Goal: Information Seeking & Learning: Learn about a topic

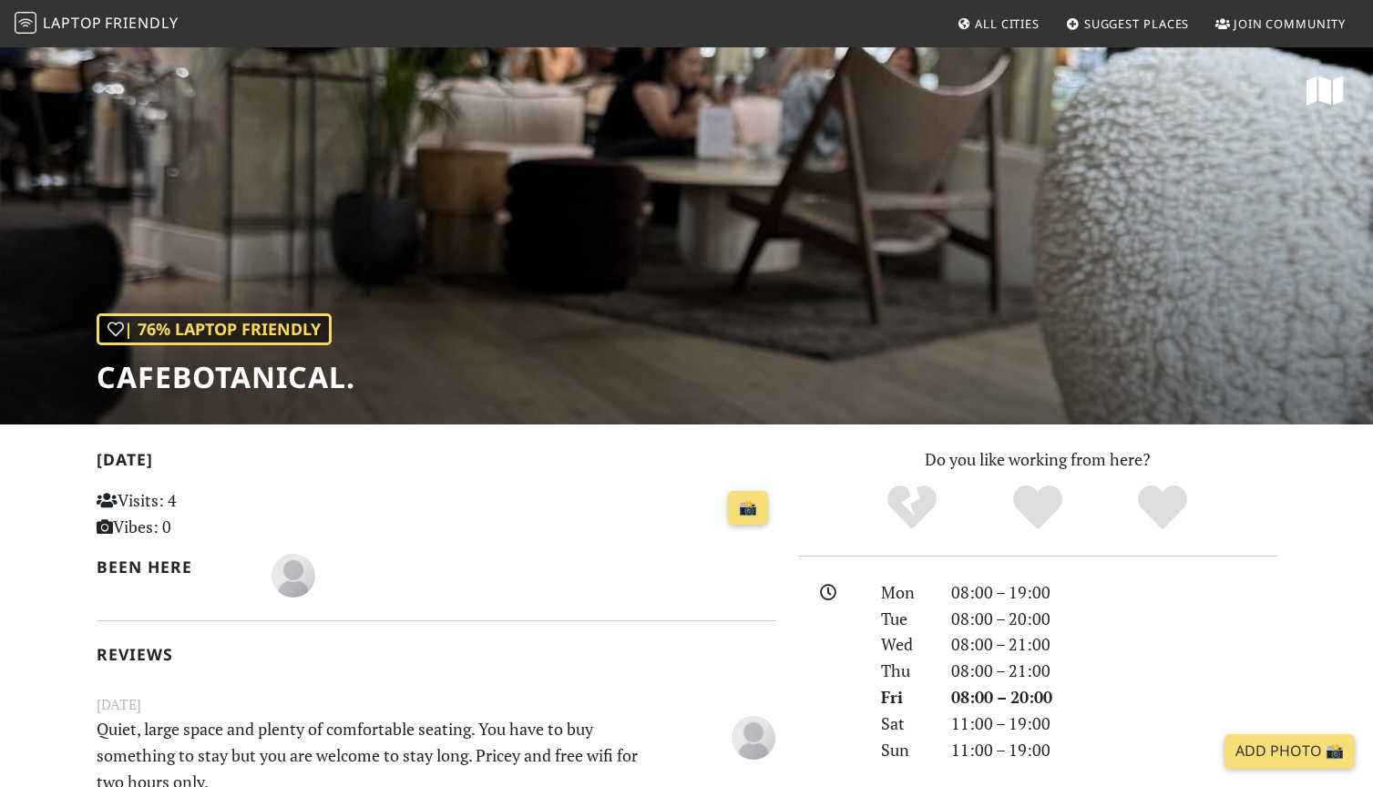
click at [140, 22] on span "Friendly" at bounding box center [141, 23] width 73 height 20
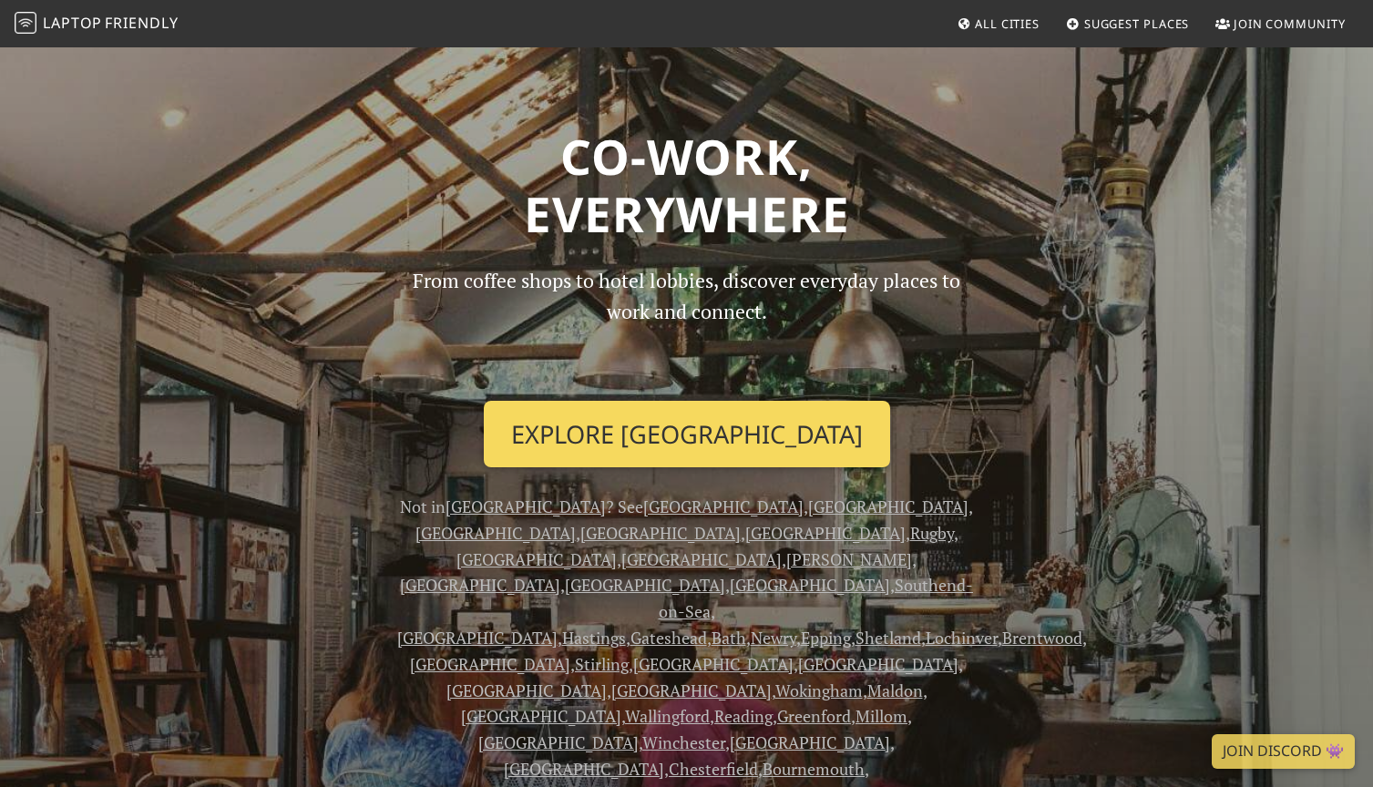
click at [721, 445] on link "Explore London" at bounding box center [687, 434] width 406 height 67
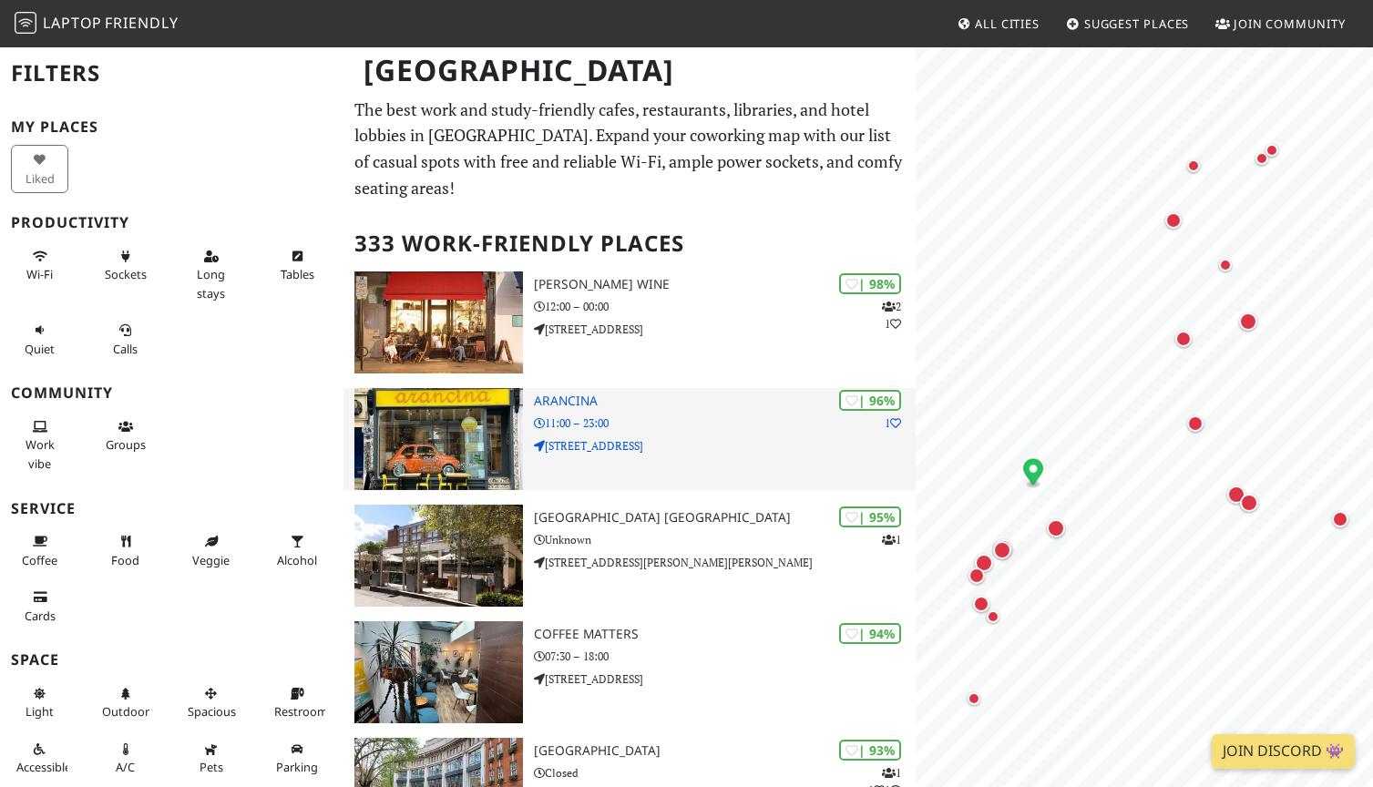
click at [659, 437] on p "[STREET_ADDRESS]" at bounding box center [725, 445] width 382 height 17
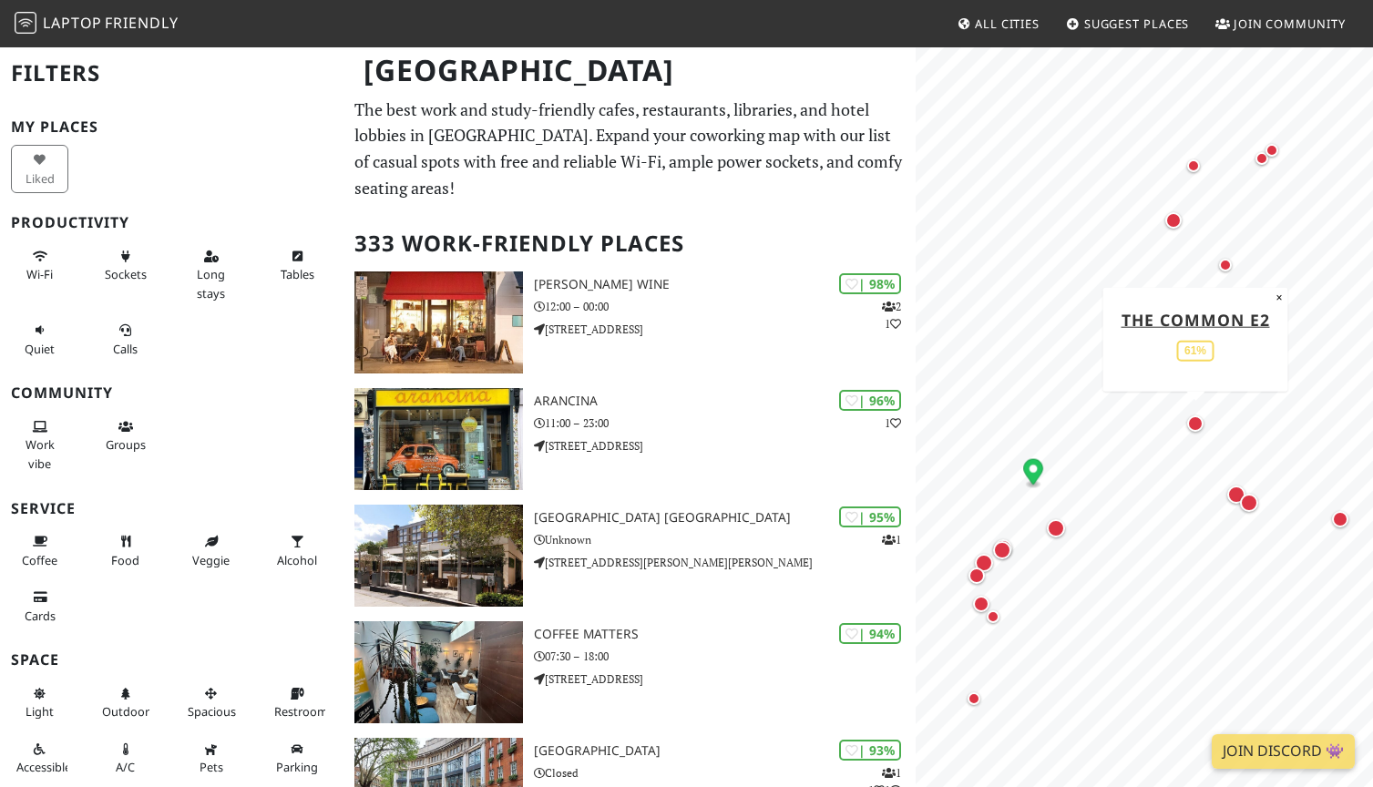
click at [1199, 419] on div "Map marker" at bounding box center [1195, 423] width 16 height 16
click at [986, 560] on div "Map marker" at bounding box center [984, 563] width 18 height 18
click at [1246, 500] on div "Map marker" at bounding box center [1249, 503] width 18 height 18
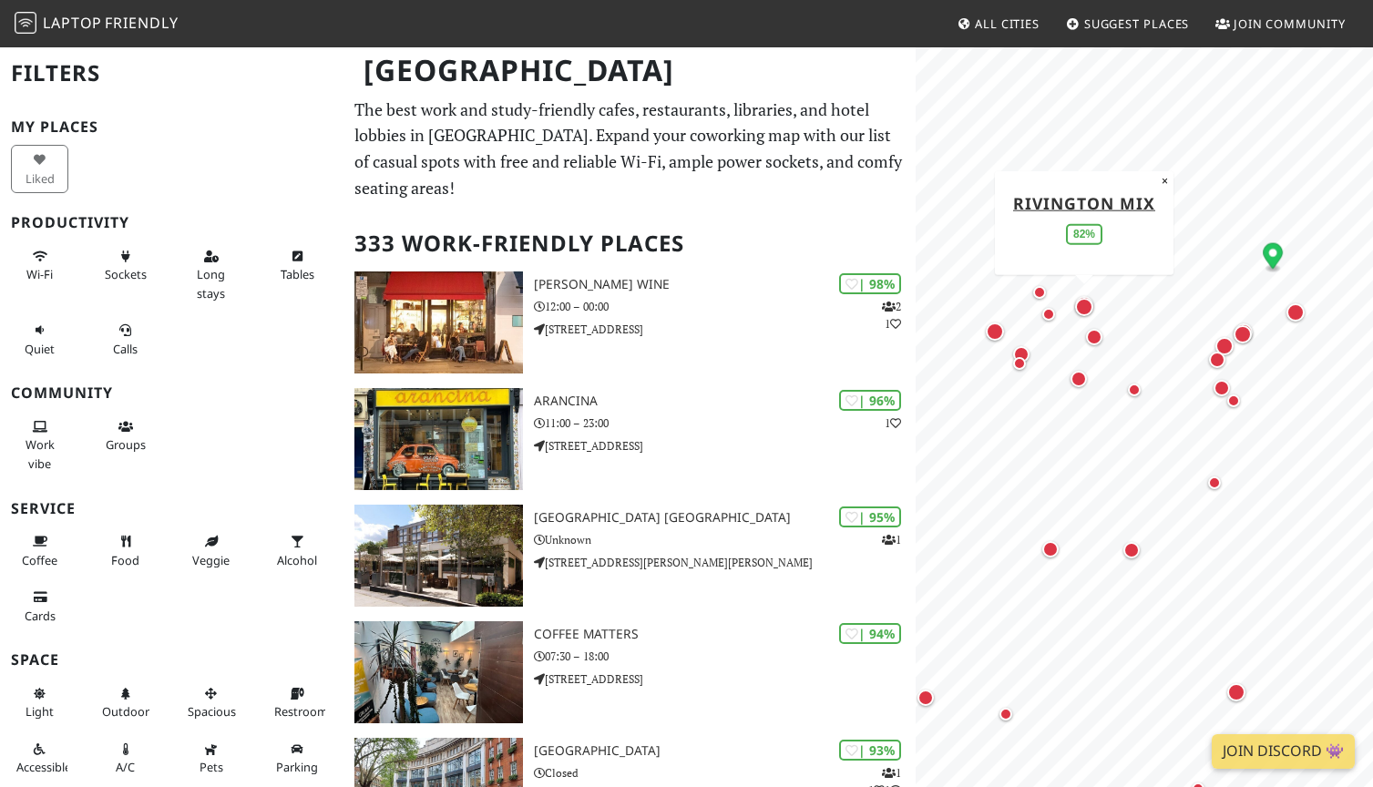
click at [1084, 296] on div "Map marker" at bounding box center [1084, 307] width 26 height 26
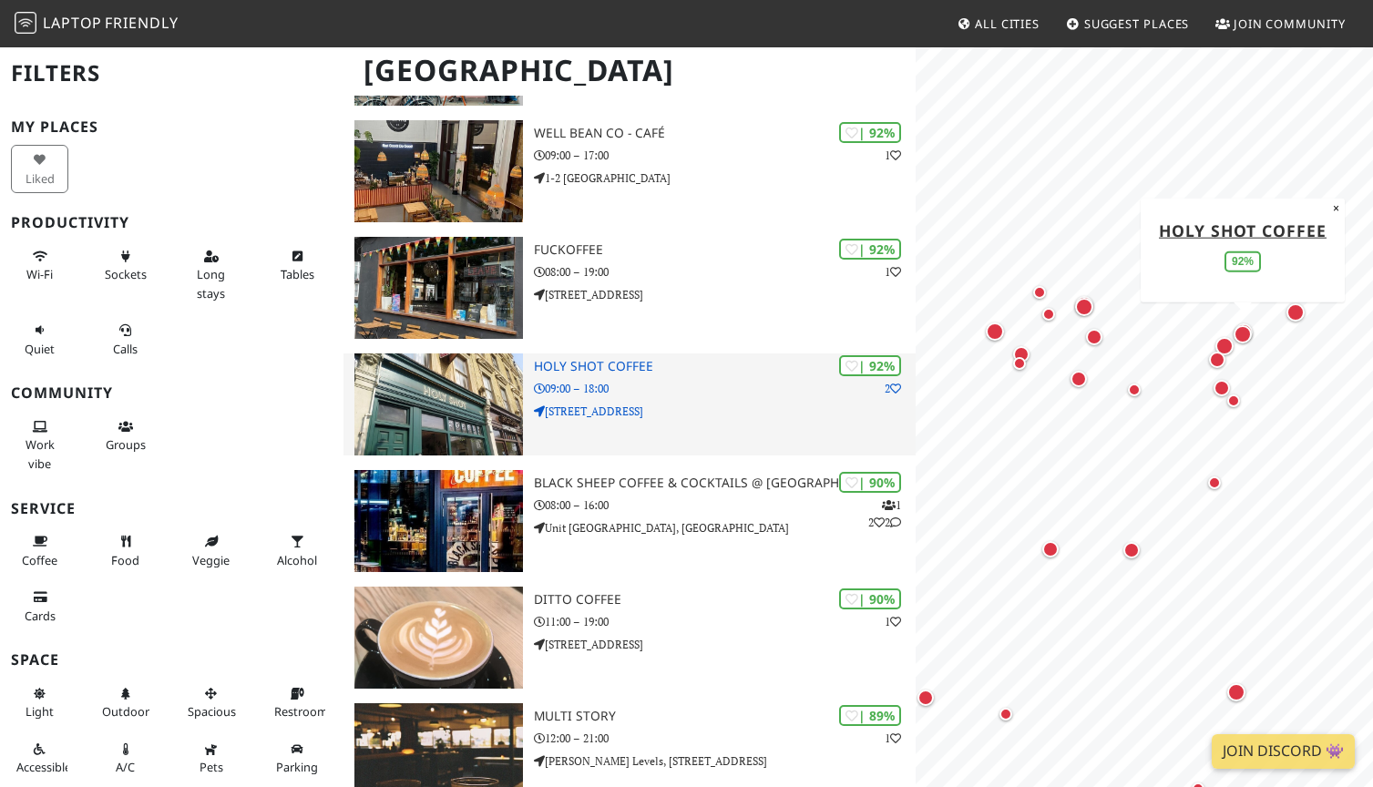
click at [736, 380] on p "09:00 – 18:00" at bounding box center [725, 388] width 382 height 17
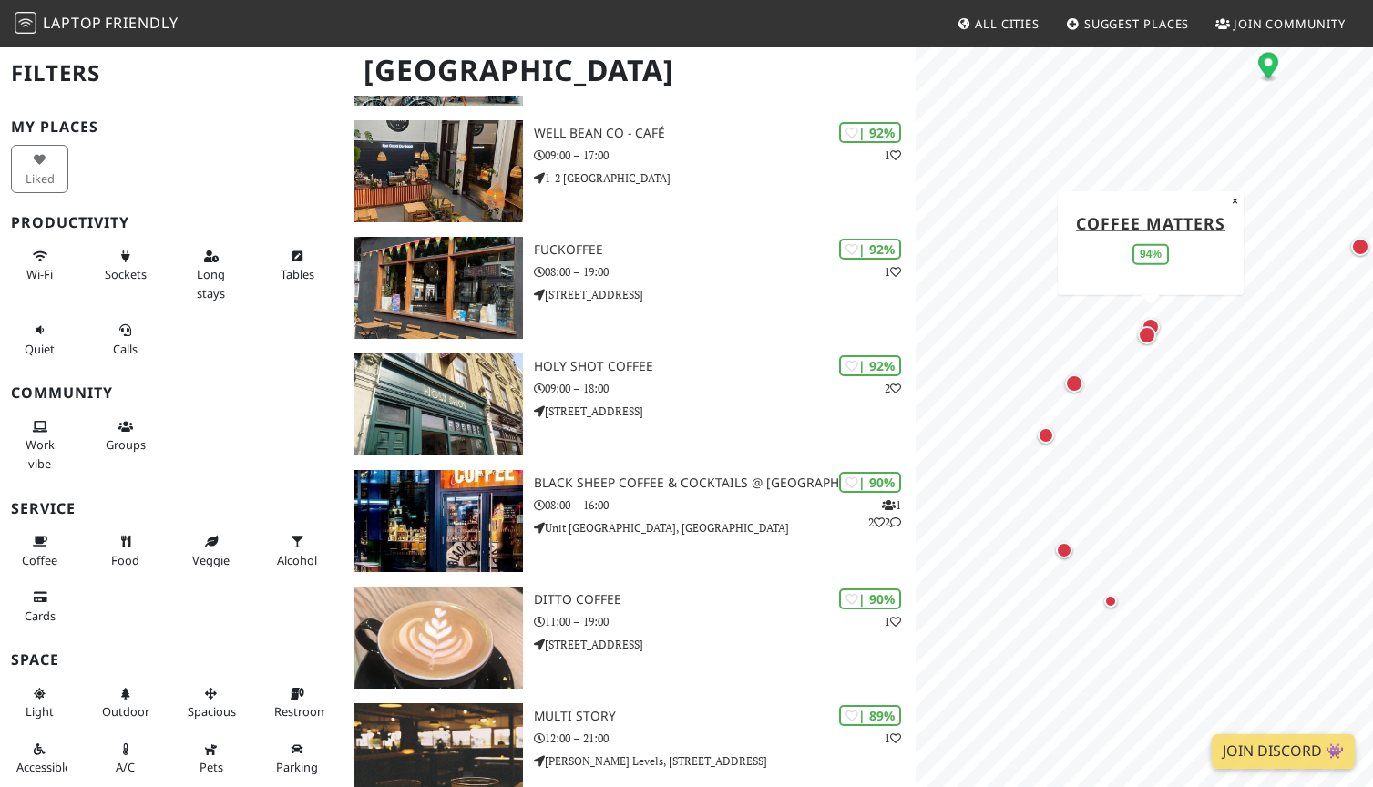
click at [1152, 318] on div "Map marker" at bounding box center [1151, 327] width 18 height 18
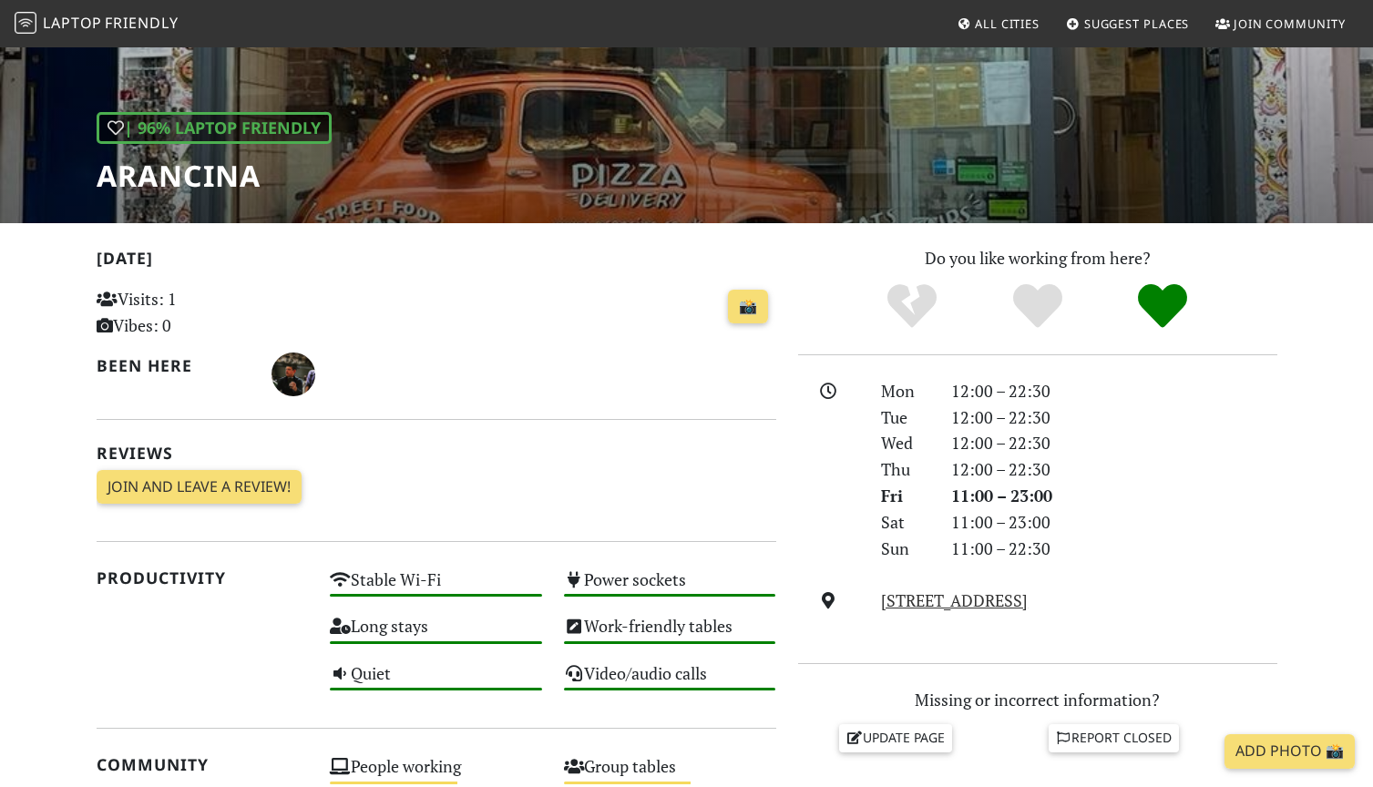
scroll to position [215, 0]
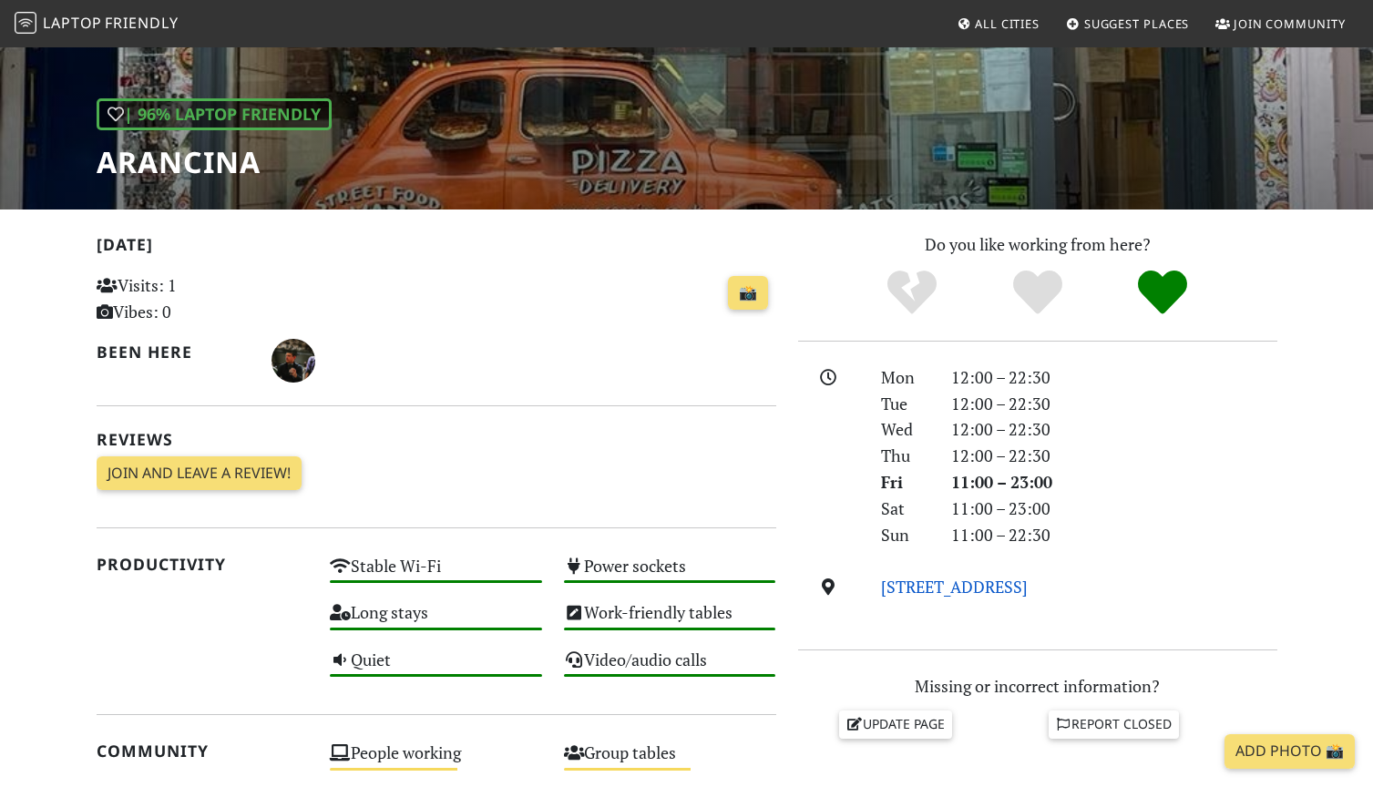
click at [973, 580] on link "19 Pembridge Road, W11 3HG, London" at bounding box center [954, 587] width 147 height 22
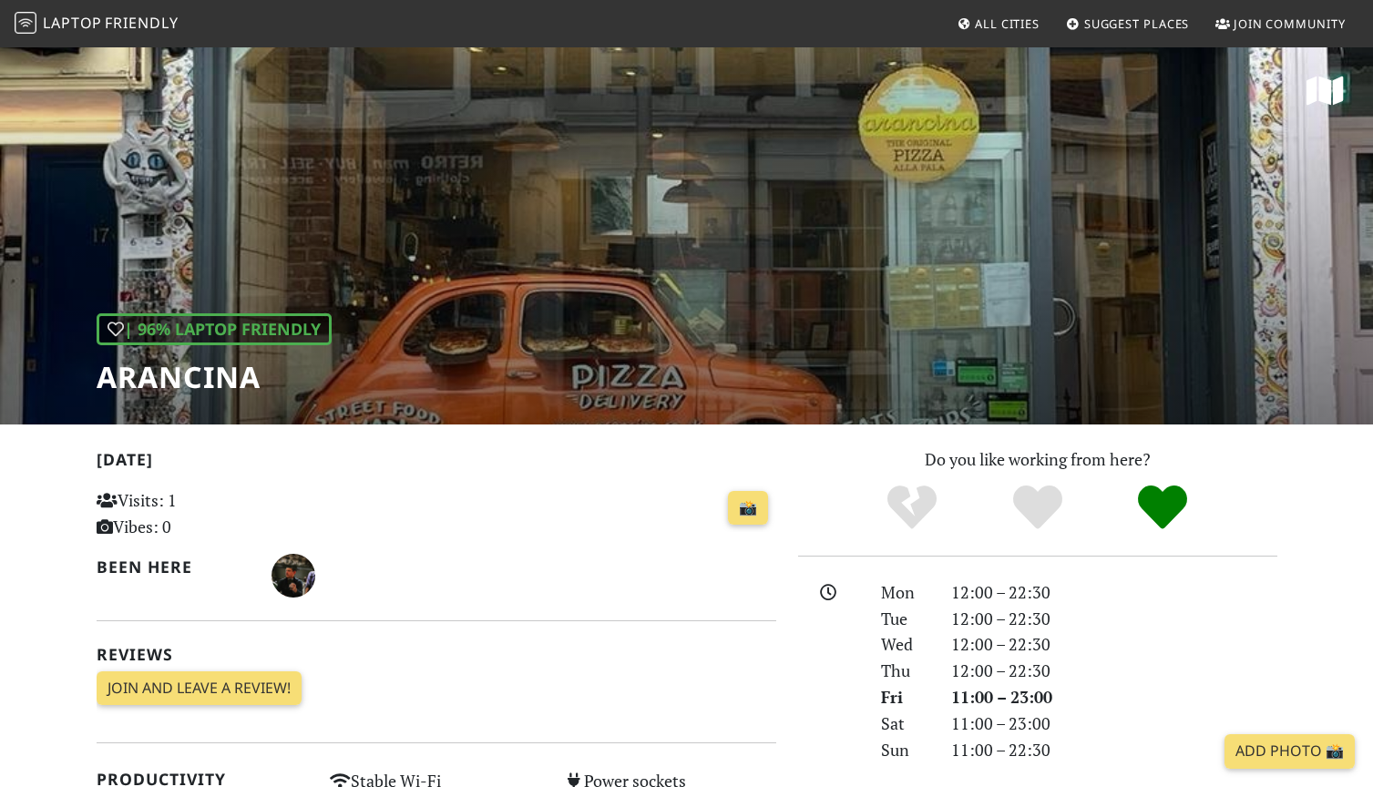
scroll to position [0, 0]
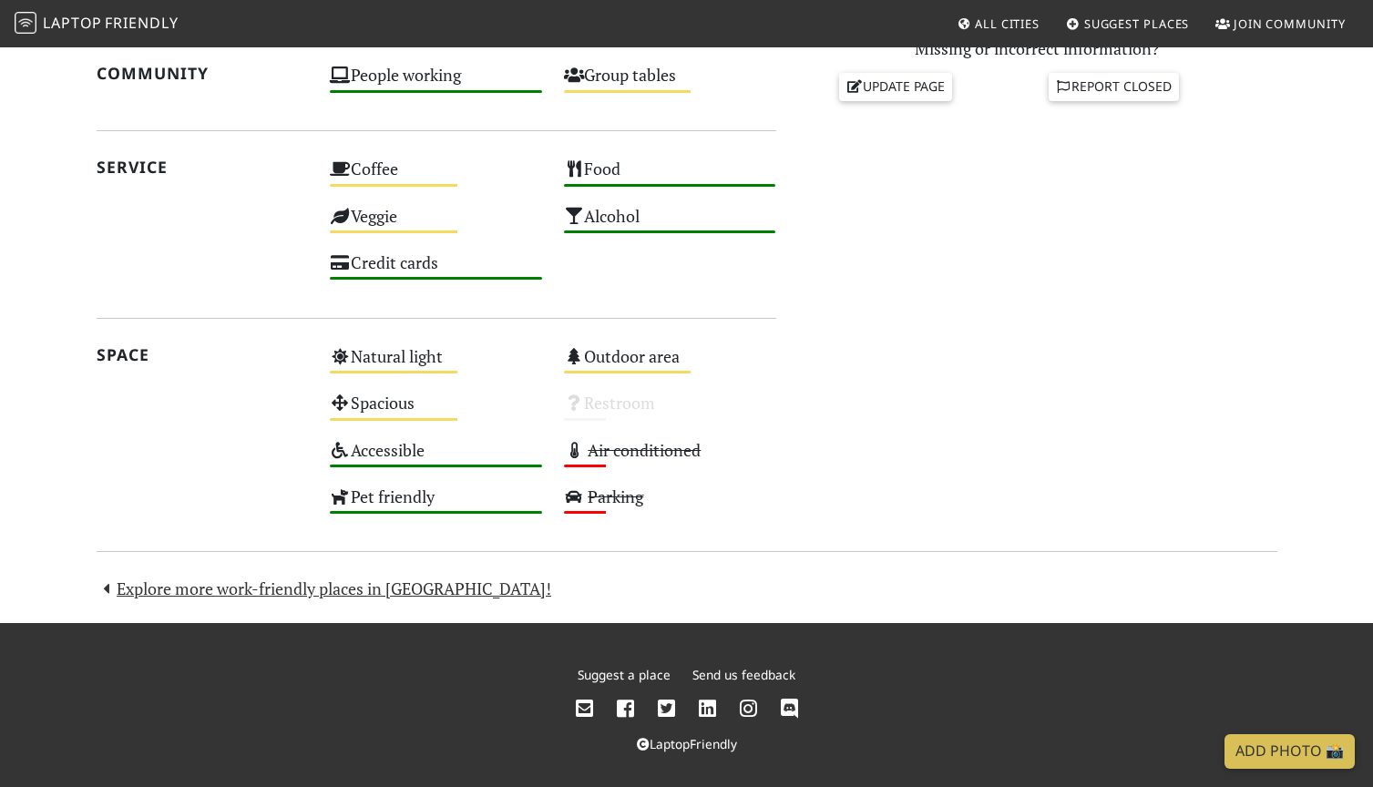
scroll to position [878, 0]
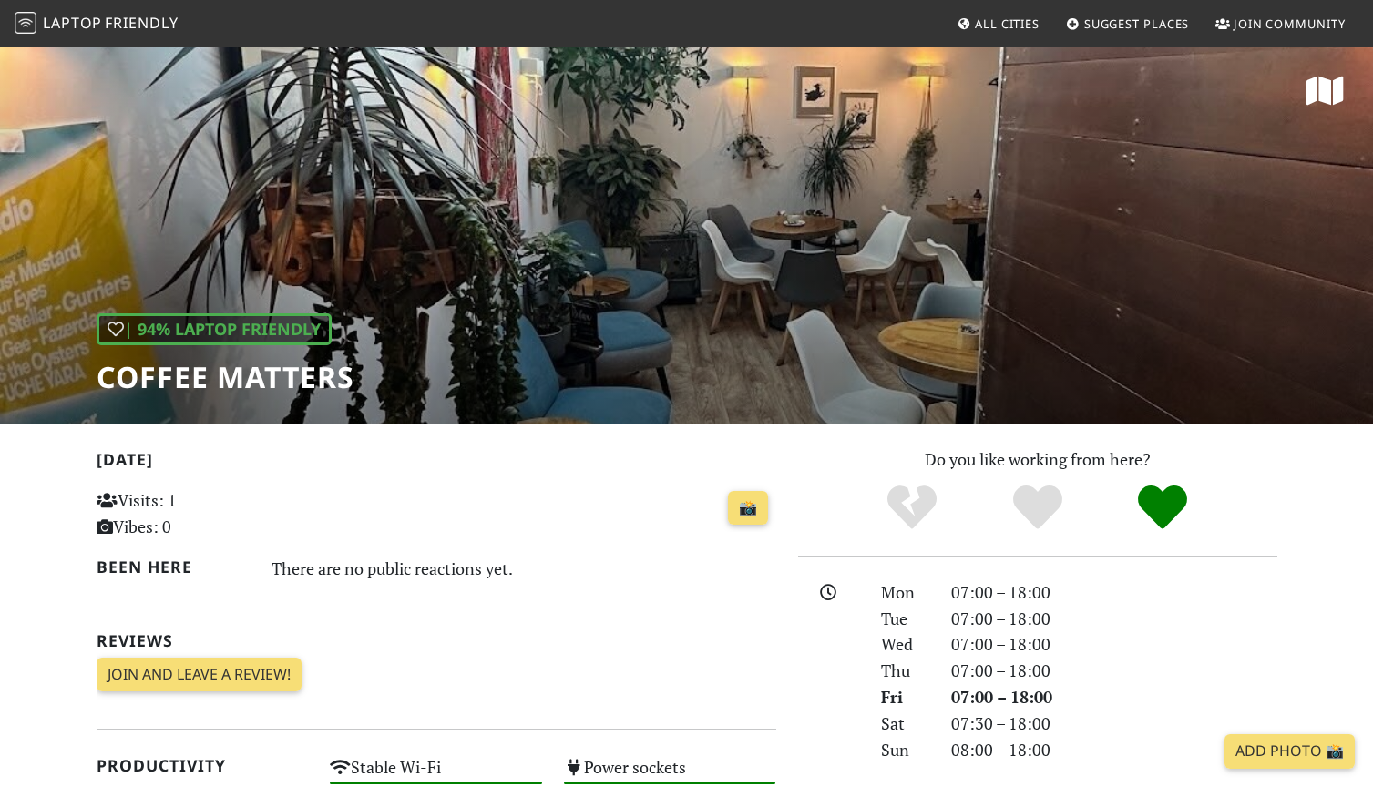
click at [1322, 90] on icon at bounding box center [1324, 91] width 37 height 33
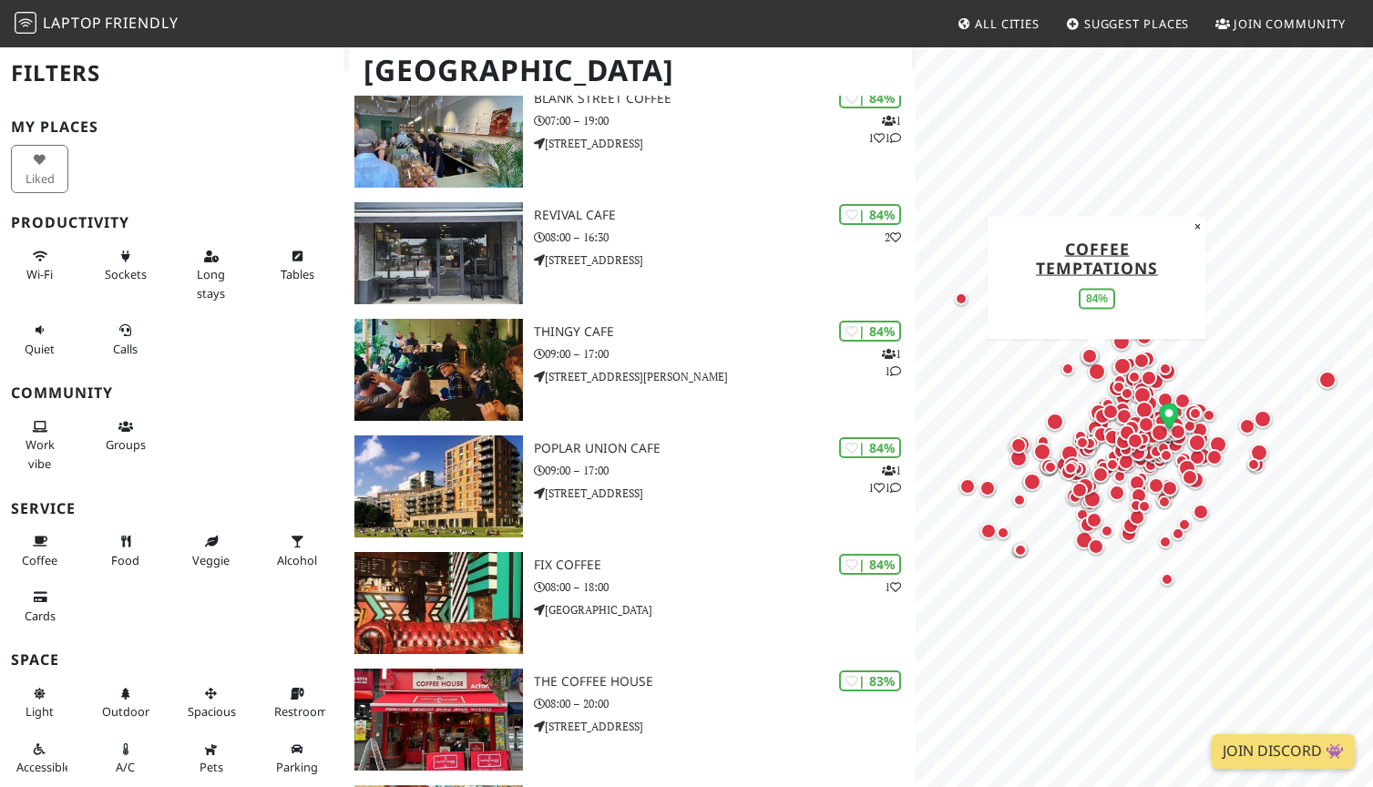
scroll to position [3923, 0]
